Goal: Information Seeking & Learning: Learn about a topic

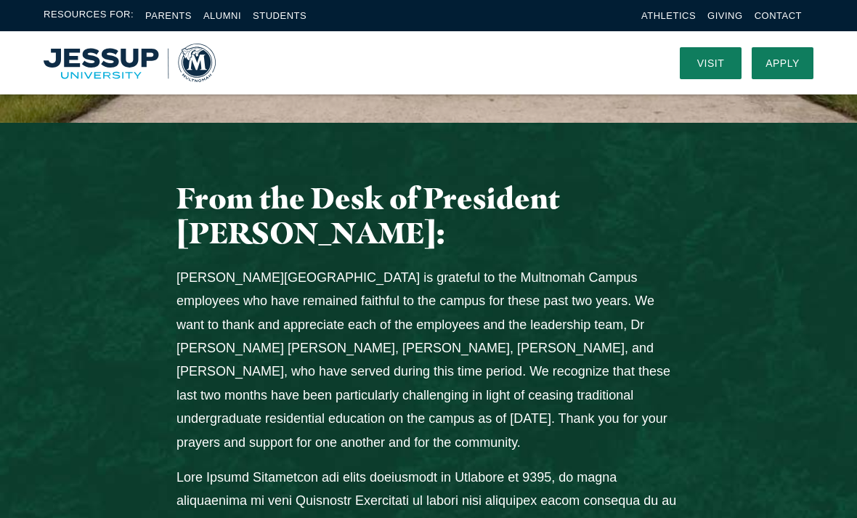
scroll to position [528, 0]
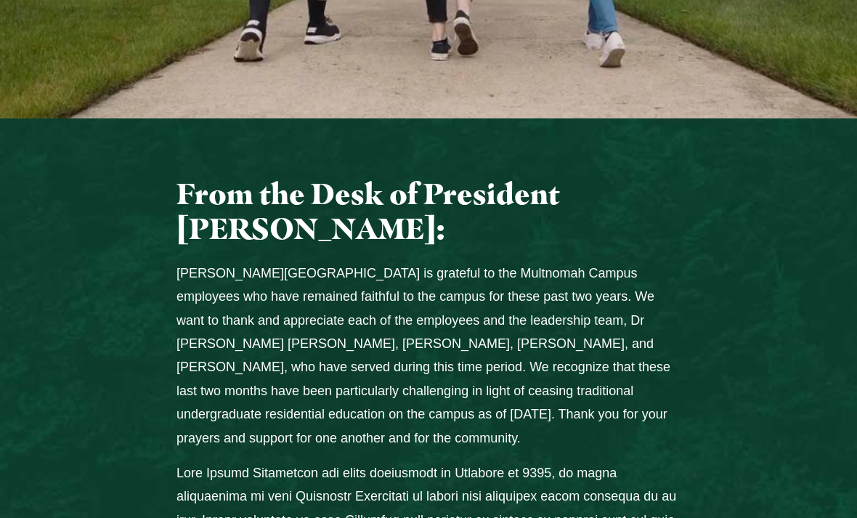
click at [431, 269] on p "[PERSON_NAME][GEOGRAPHIC_DATA] is grateful to the Multnomah Campus employees wh…" at bounding box center [429, 355] width 504 height 188
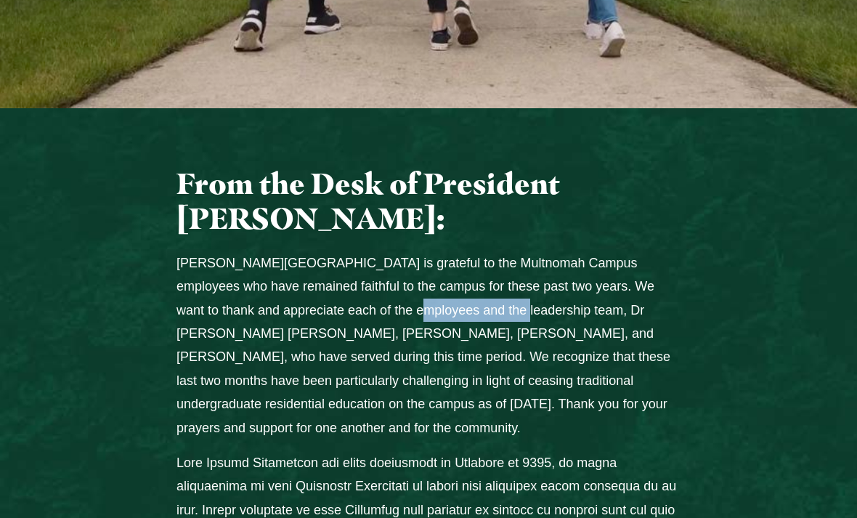
scroll to position [538, 0]
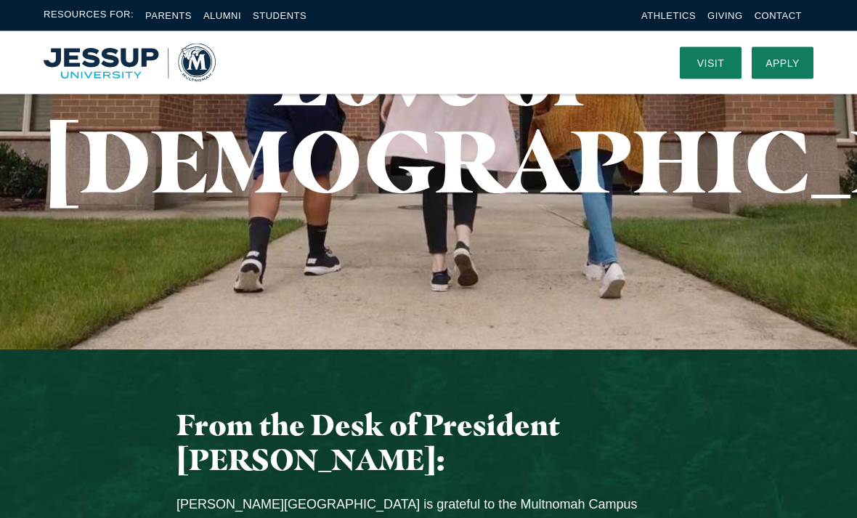
scroll to position [295, 0]
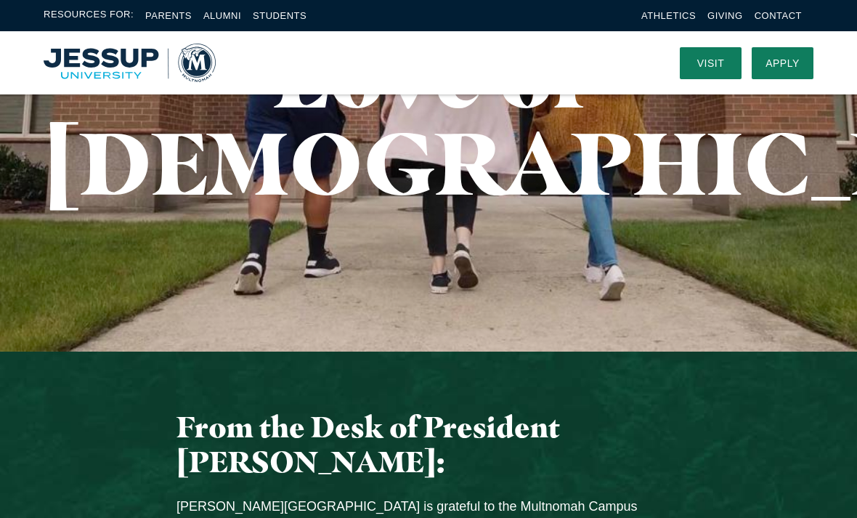
click at [111, 68] on img "Home" at bounding box center [130, 63] width 172 height 38
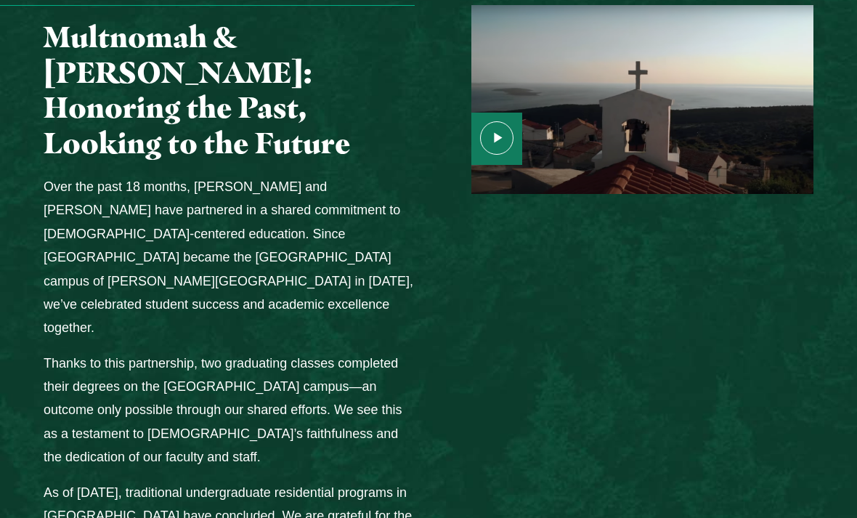
scroll to position [1890, 0]
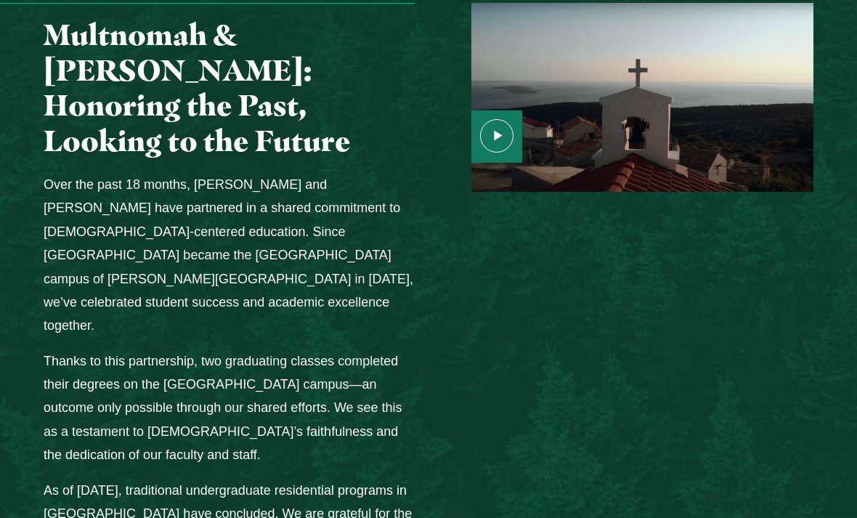
click at [470, 255] on div "Media Content" at bounding box center [628, 400] width 399 height 795
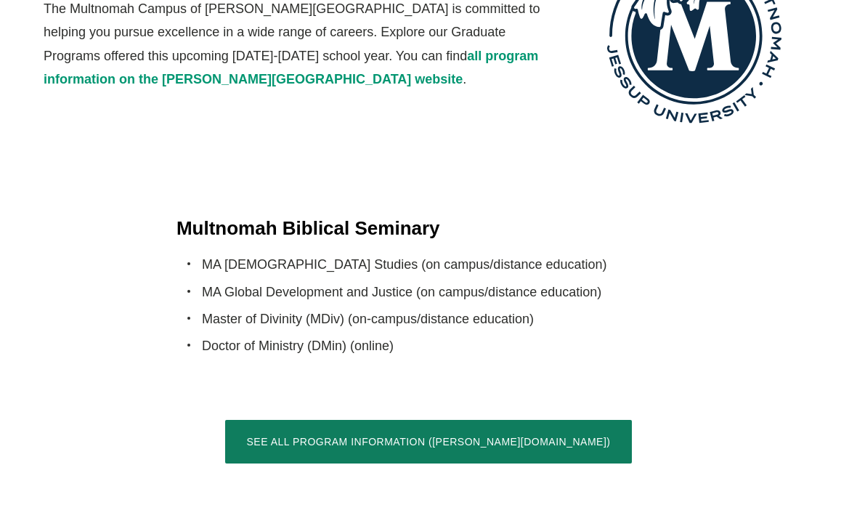
scroll to position [2889, 0]
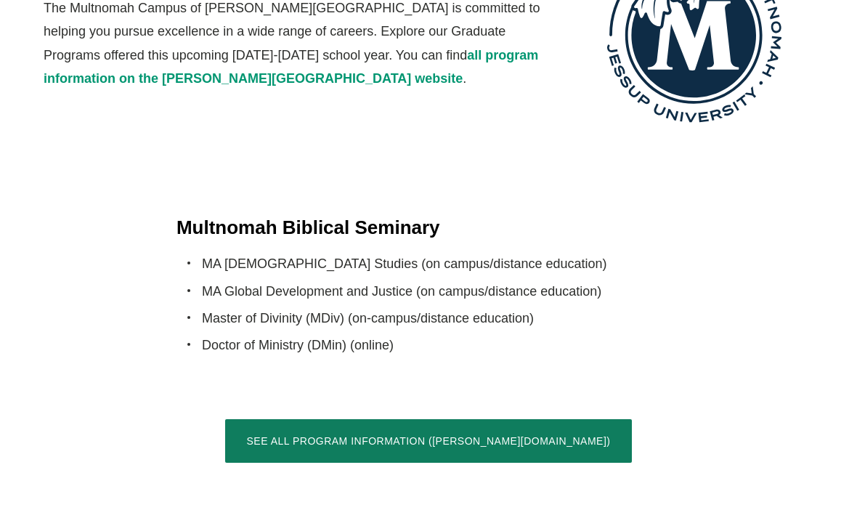
click at [470, 419] on link "See All Program Information ([PERSON_NAME][DOMAIN_NAME])" at bounding box center [428, 441] width 407 height 44
